Goal: Information Seeking & Learning: Learn about a topic

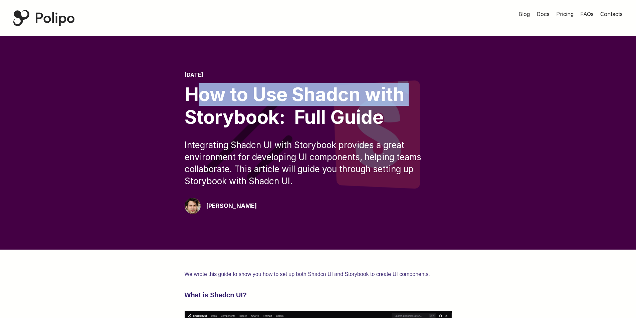
drag, startPoint x: 393, startPoint y: 93, endPoint x: 425, endPoint y: 109, distance: 36.1
click at [421, 100] on div "How to Use Shadcn with Storybook: Full Guide" at bounding box center [318, 105] width 267 height 45
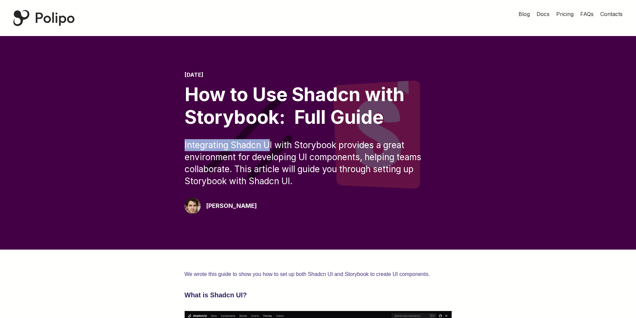
drag, startPoint x: 199, startPoint y: 133, endPoint x: 271, endPoint y: 134, distance: 71.8
click at [271, 134] on div "[DATE] How to Use Shadcn with Storybook: Full Guide Integrating Shadcn UI with …" at bounding box center [318, 143] width 583 height 142
click at [175, 147] on div "[DATE] How to Use Shadcn with Storybook: Full Guide Integrating Shadcn UI with …" at bounding box center [318, 143] width 583 height 142
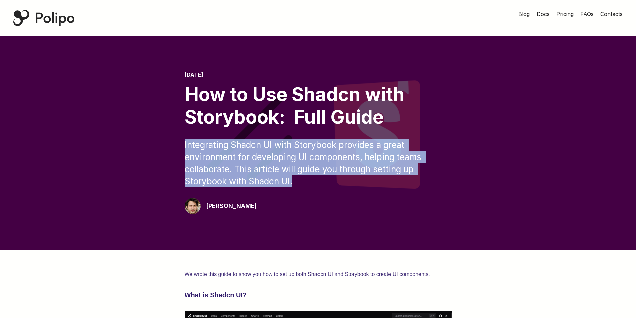
drag, startPoint x: 175, startPoint y: 147, endPoint x: 332, endPoint y: 178, distance: 160.2
click at [332, 178] on div "[DATE] How to Use Shadcn with Storybook: Full Guide Integrating Shadcn UI with …" at bounding box center [318, 143] width 583 height 142
click at [332, 178] on div "Integrating Shadcn UI with Storybook provides a great environment for developin…" at bounding box center [318, 163] width 267 height 48
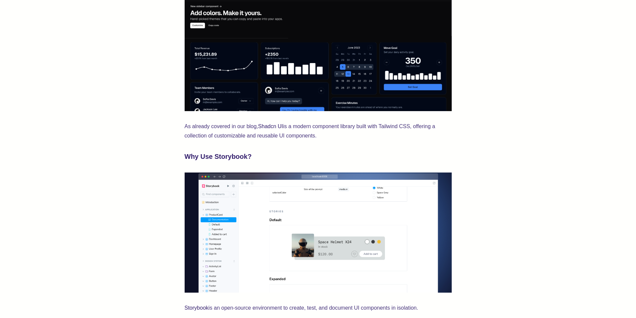
scroll to position [334, 0]
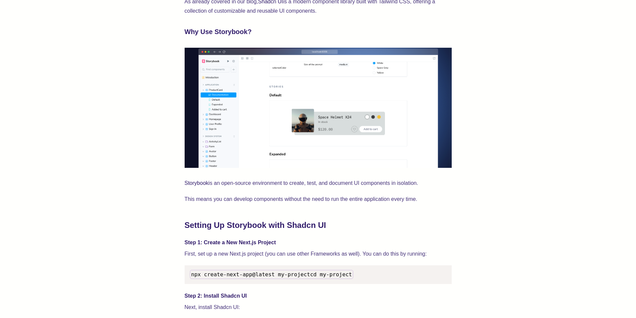
drag, startPoint x: 181, startPoint y: 116, endPoint x: 181, endPoint y: 166, distance: 50.4
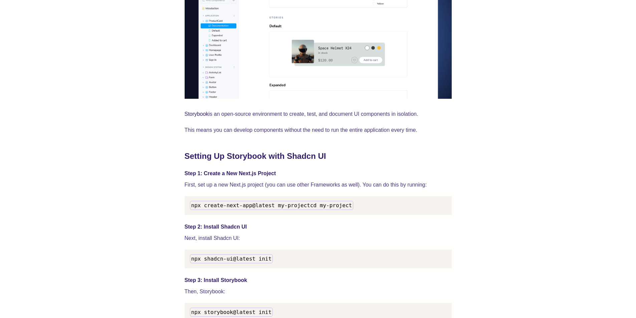
click at [253, 131] on p "This means you can develop components without the need to run the entire applic…" at bounding box center [318, 130] width 267 height 9
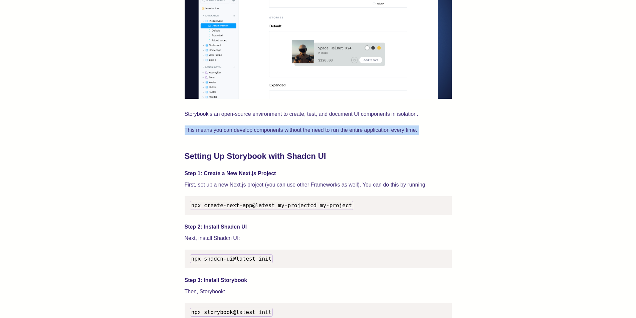
click at [253, 131] on p "This means you can develop components without the need to run the entire applic…" at bounding box center [318, 130] width 267 height 9
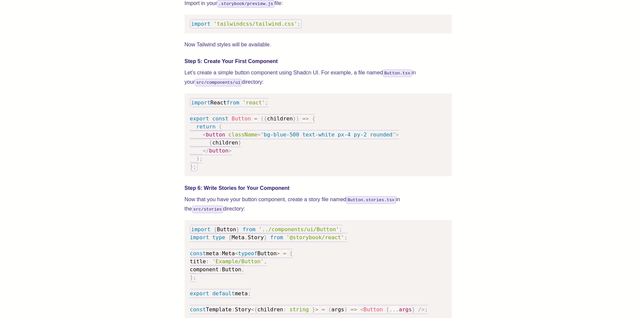
scroll to position [1049, 0]
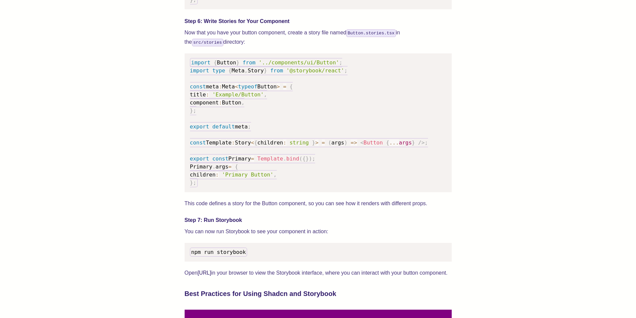
click at [282, 208] on p "This code defines a story for the Button component, so you can see how it rende…" at bounding box center [318, 203] width 267 height 9
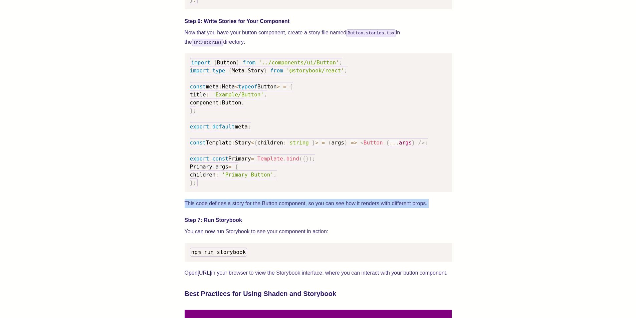
click at [282, 208] on p "This code defines a story for the Button component, so you can see how it rende…" at bounding box center [318, 203] width 267 height 9
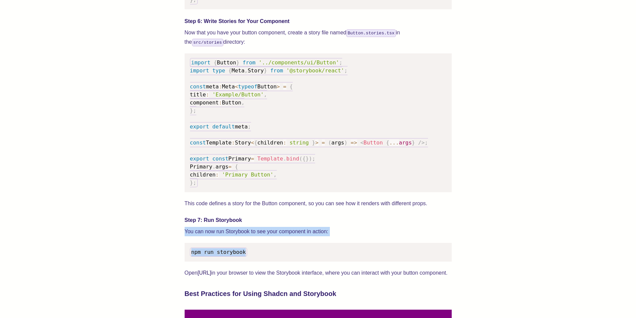
drag, startPoint x: 182, startPoint y: 236, endPoint x: 382, endPoint y: 246, distance: 201.0
click at [378, 246] on div "We wrote this guide to show you how to set up both Shadcn UI and Storybook to c…" at bounding box center [318, 45] width 583 height 1689
click at [344, 236] on p "You can now run Storybook to see your component in action:" at bounding box center [318, 231] width 267 height 9
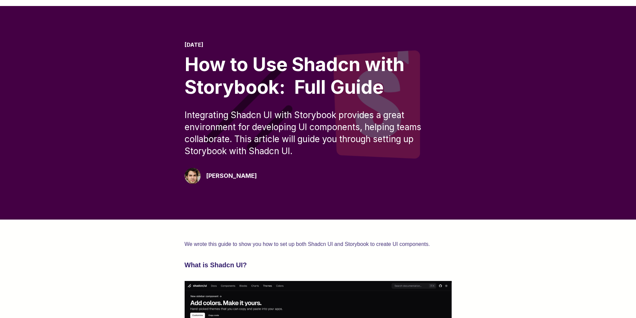
scroll to position [0, 0]
